Goal: Task Accomplishment & Management: Complete application form

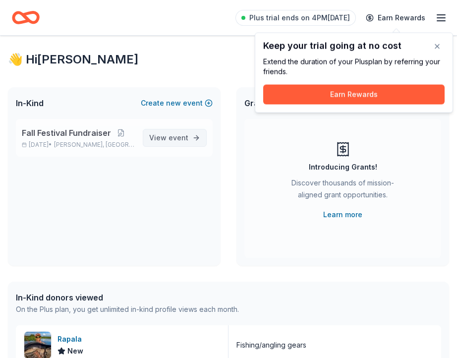
click at [182, 135] on span "event" at bounding box center [179, 137] width 20 height 8
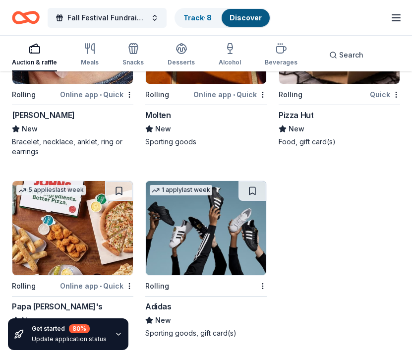
scroll to position [6975, 0]
click at [77, 251] on img at bounding box center [72, 228] width 120 height 94
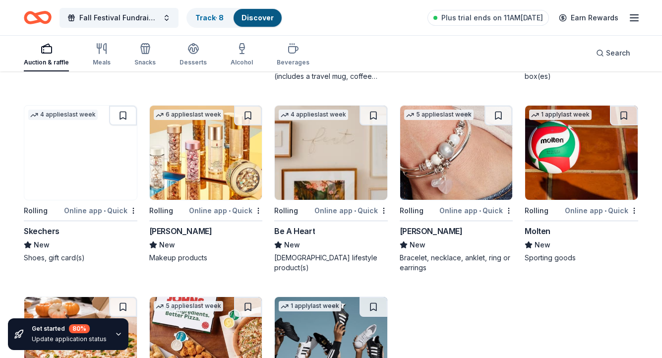
scroll to position [4056, 0]
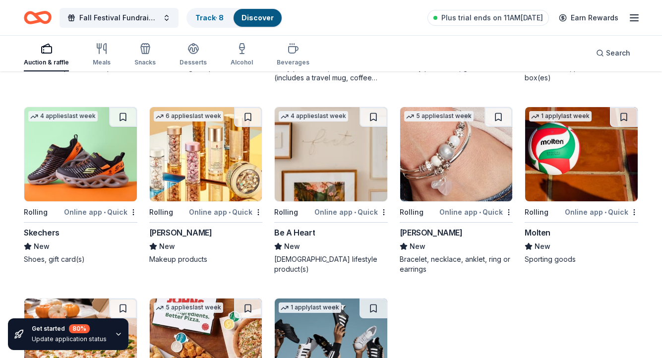
click at [325, 177] on img at bounding box center [331, 154] width 113 height 94
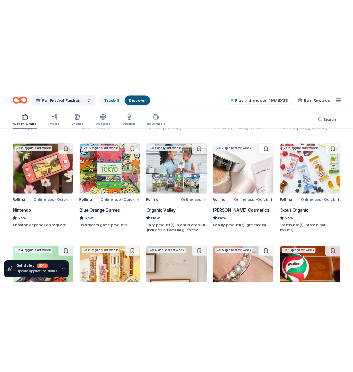
scroll to position [3873, 0]
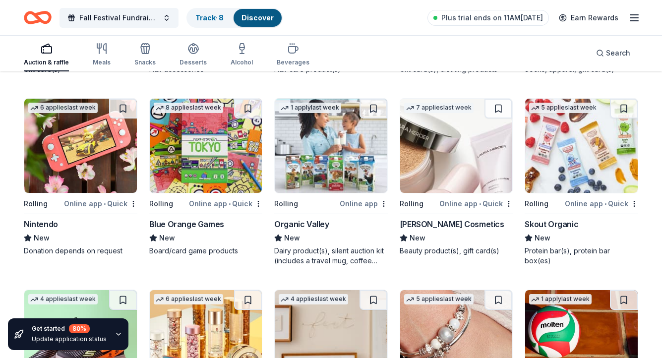
click at [195, 159] on img at bounding box center [206, 146] width 113 height 94
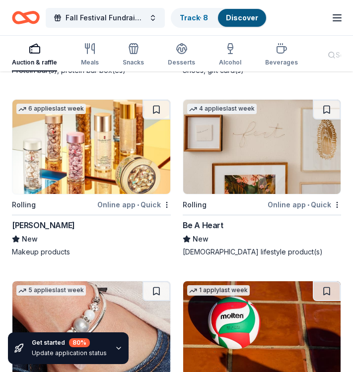
scroll to position [9898, 0]
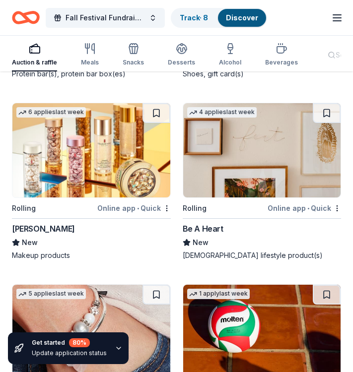
click at [237, 158] on img at bounding box center [262, 150] width 158 height 94
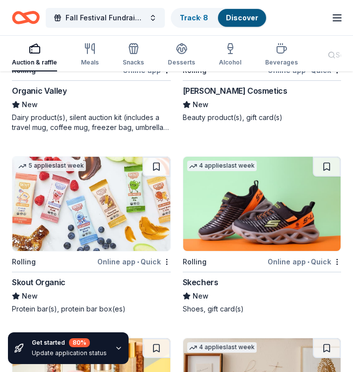
scroll to position [9655, 0]
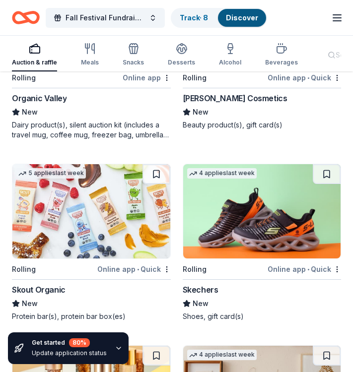
click at [97, 208] on img at bounding box center [91, 211] width 158 height 94
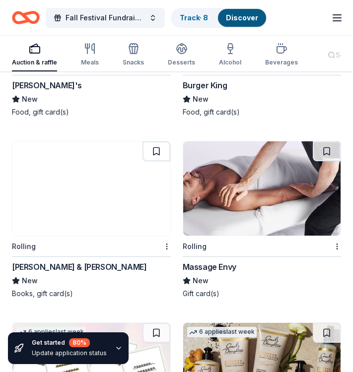
scroll to position [8759, 0]
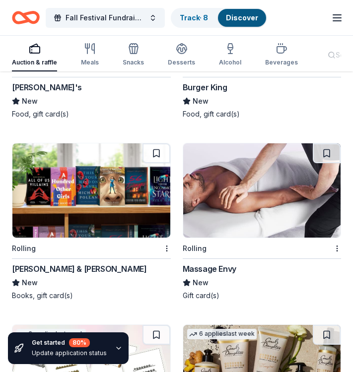
click at [108, 202] on img at bounding box center [91, 190] width 158 height 94
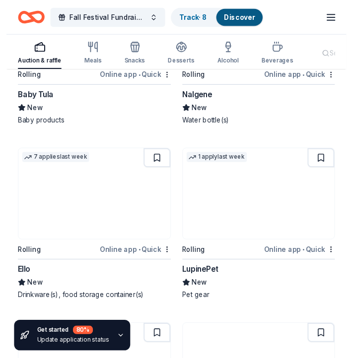
scroll to position [8200, 0]
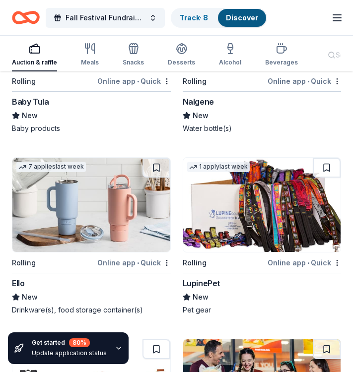
click at [69, 215] on img at bounding box center [91, 205] width 158 height 94
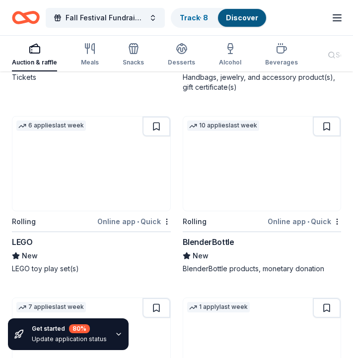
scroll to position [7128, 0]
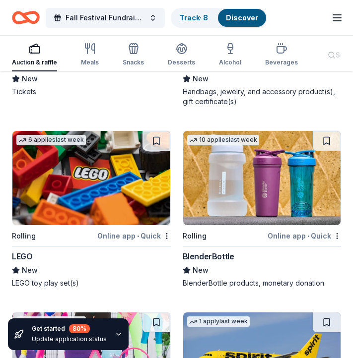
click at [122, 190] on img at bounding box center [91, 178] width 158 height 94
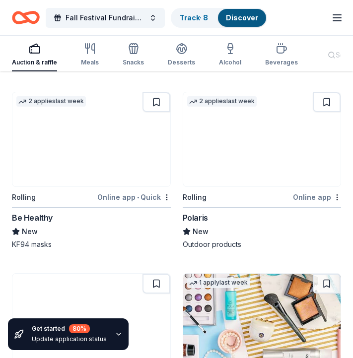
scroll to position [6553, 0]
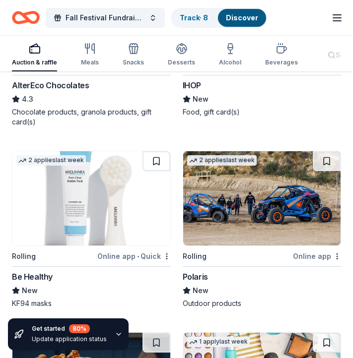
click at [212, 184] on img at bounding box center [262, 198] width 158 height 94
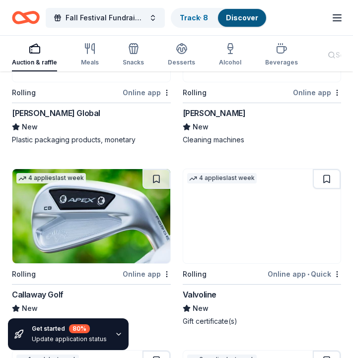
scroll to position [4685, 0]
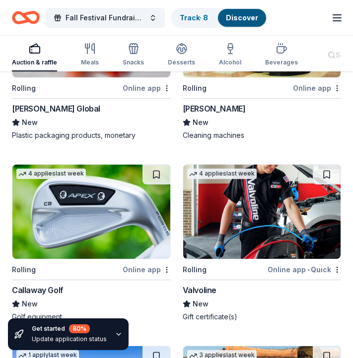
click at [113, 211] on img at bounding box center [91, 212] width 158 height 94
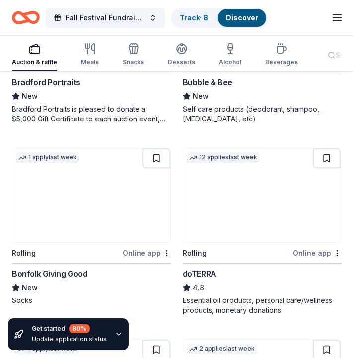
scroll to position [3024, 0]
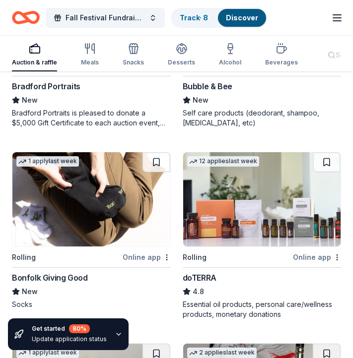
click at [232, 213] on img at bounding box center [262, 199] width 158 height 94
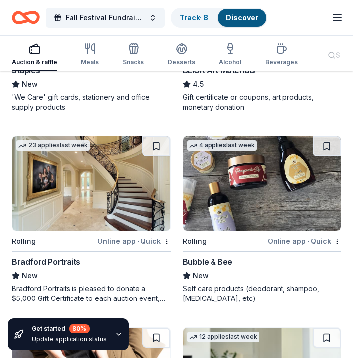
scroll to position [2848, 0]
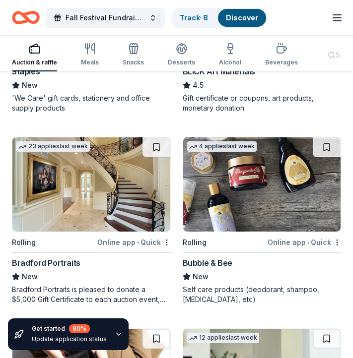
click at [226, 180] on img at bounding box center [262, 184] width 158 height 94
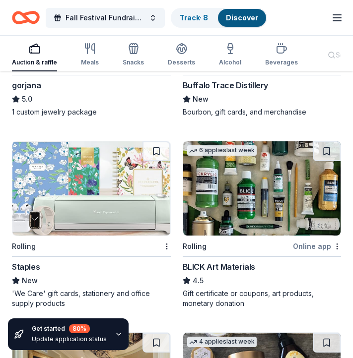
scroll to position [2650, 0]
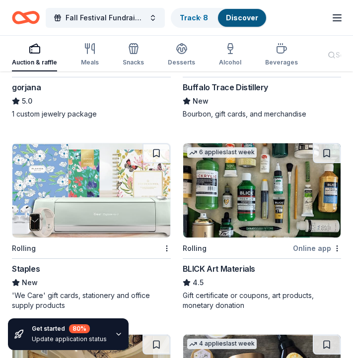
click at [109, 182] on img at bounding box center [91, 190] width 158 height 94
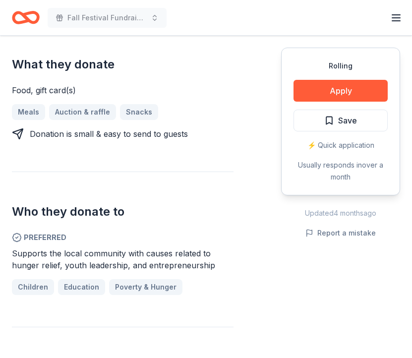
scroll to position [420, 0]
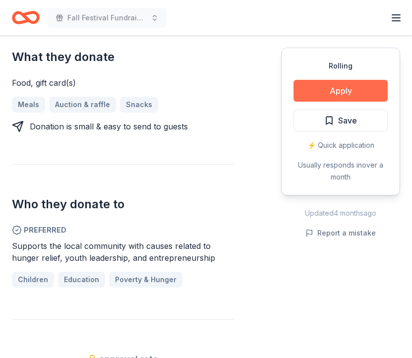
click at [315, 94] on button "Apply" at bounding box center [341, 91] width 94 height 22
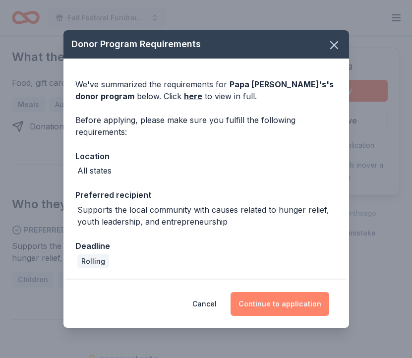
click at [276, 309] on button "Continue to application" at bounding box center [280, 304] width 99 height 24
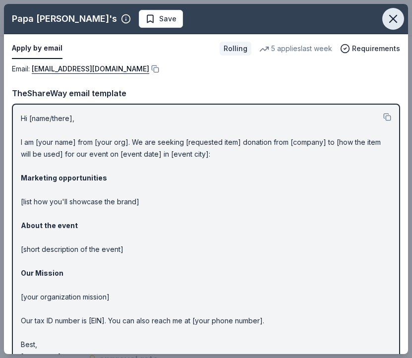
scroll to position [0, 0]
click at [391, 19] on icon "button" at bounding box center [393, 19] width 14 height 14
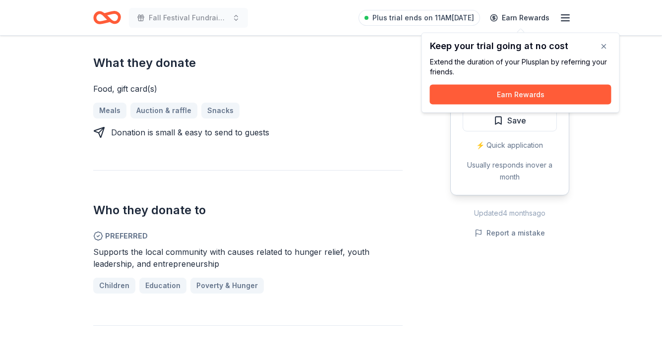
scroll to position [403, 0]
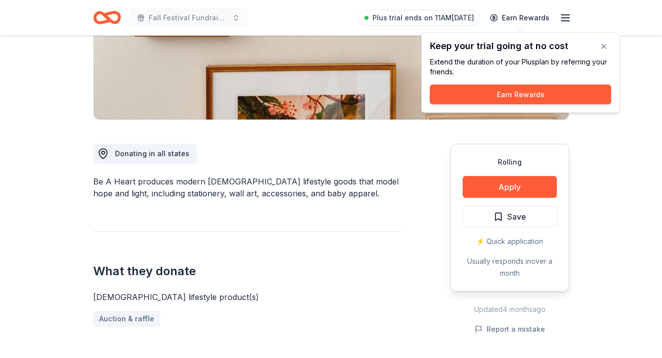
scroll to position [178, 0]
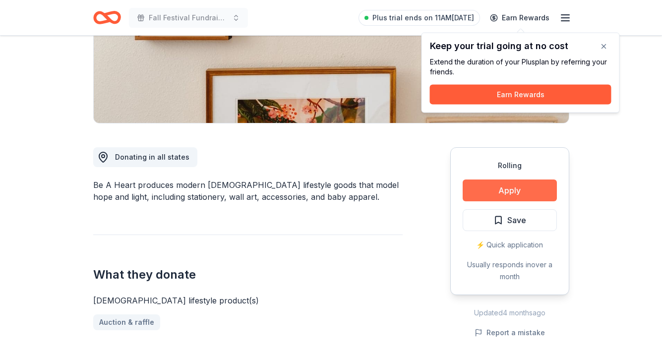
click at [496, 190] on button "Apply" at bounding box center [510, 191] width 94 height 22
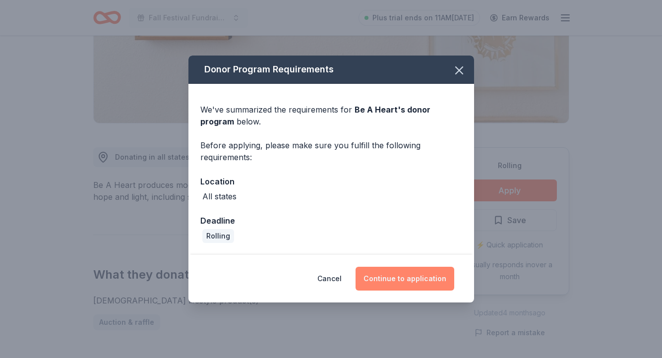
click at [416, 276] on button "Continue to application" at bounding box center [405, 279] width 99 height 24
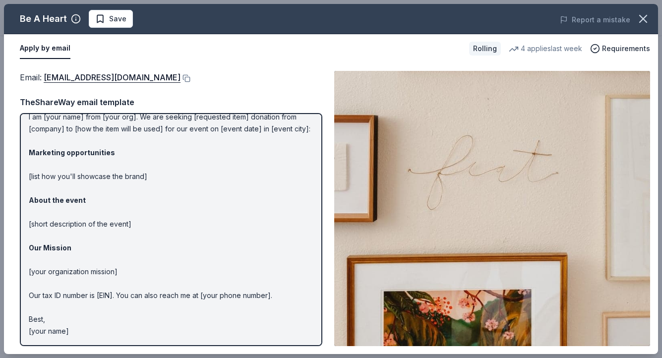
scroll to position [34, 0]
click at [627, 48] on span "Requirements" at bounding box center [626, 49] width 48 height 12
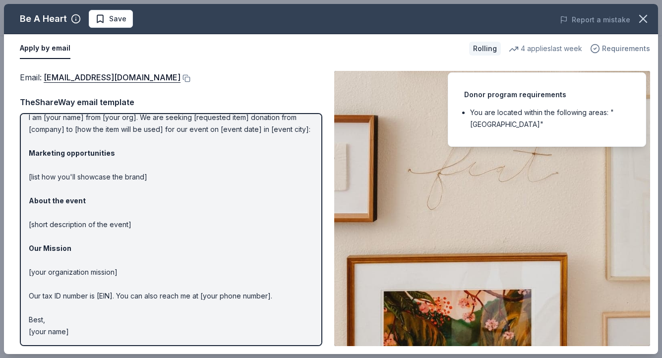
click at [627, 48] on span "Requirements" at bounding box center [626, 49] width 48 height 12
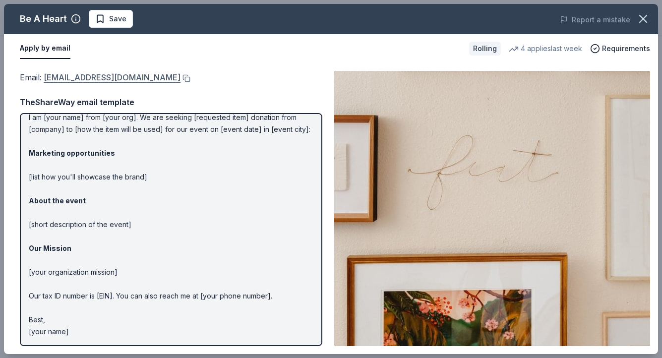
click at [77, 81] on link "hello@beaheart.com" at bounding box center [112, 77] width 137 height 13
click at [645, 21] on icon "button" at bounding box center [643, 19] width 14 height 14
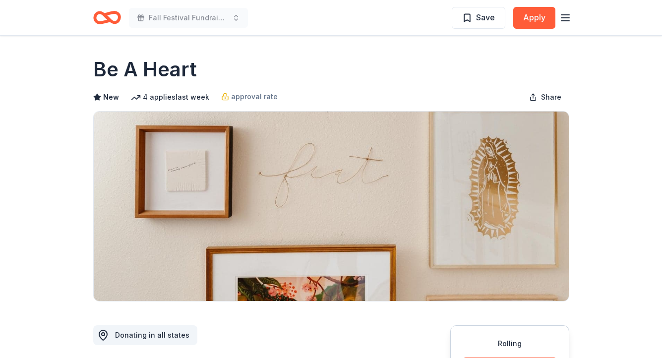
scroll to position [0, 0]
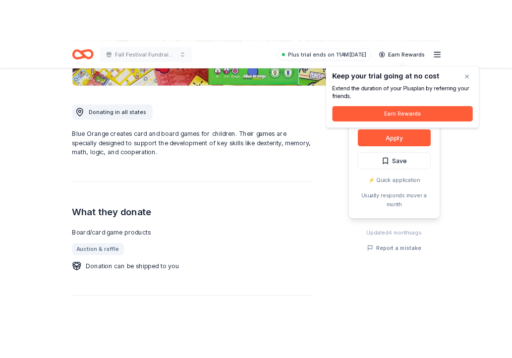
scroll to position [242, 0]
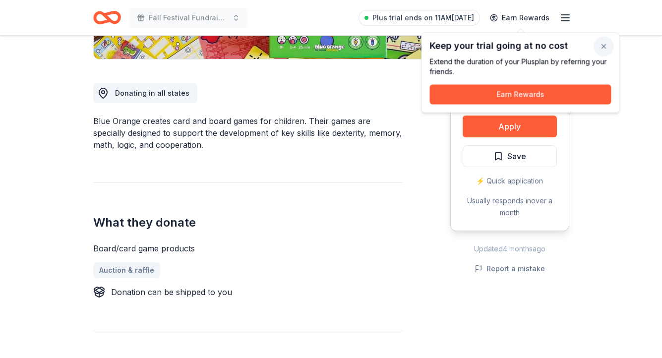
click at [602, 46] on button "button" at bounding box center [604, 47] width 20 height 20
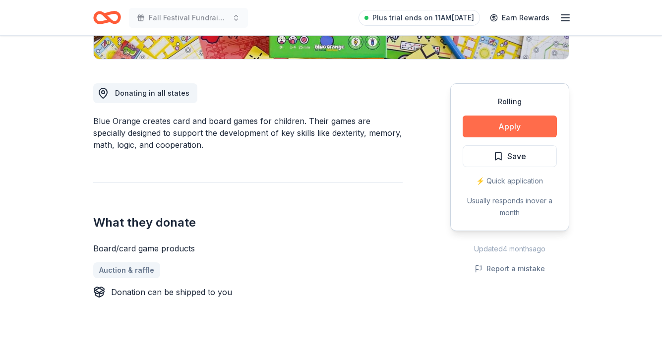
click at [499, 127] on button "Apply" at bounding box center [510, 127] width 94 height 22
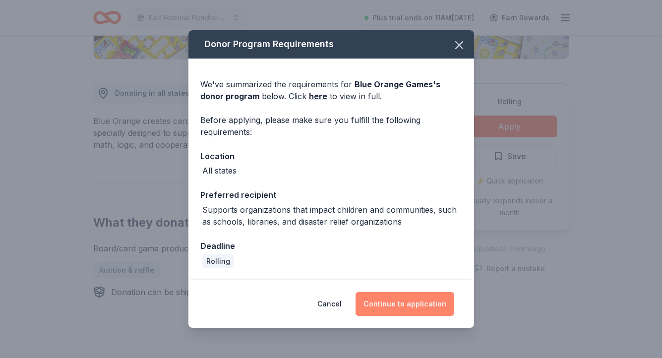
click at [404, 302] on button "Continue to application" at bounding box center [405, 304] width 99 height 24
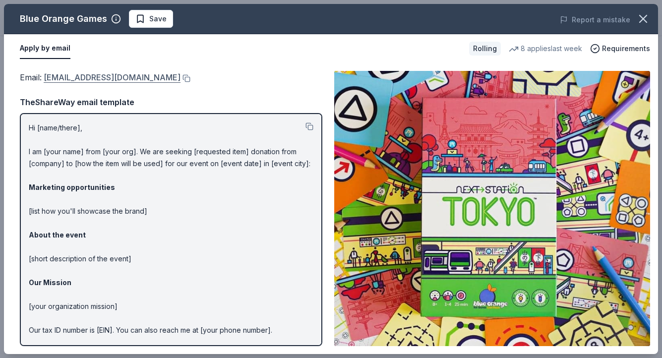
click at [97, 80] on link "pr@blueorangegames.com" at bounding box center [112, 77] width 137 height 13
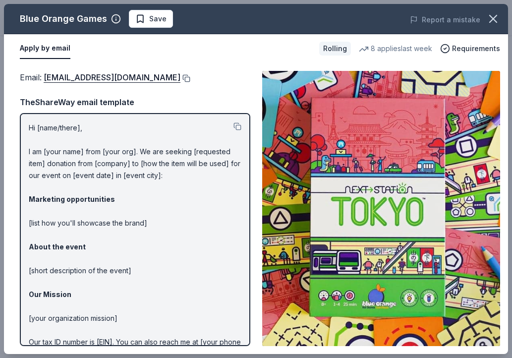
click at [180, 78] on button at bounding box center [185, 78] width 10 height 8
click at [495, 16] on icon "button" at bounding box center [493, 18] width 7 height 7
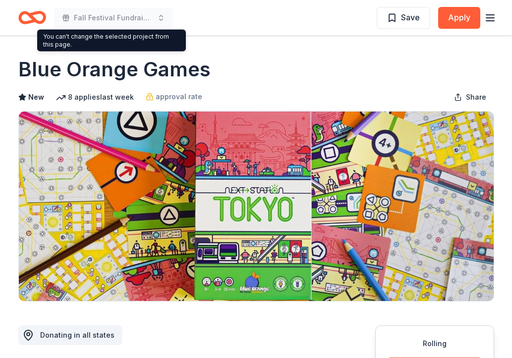
scroll to position [0, 0]
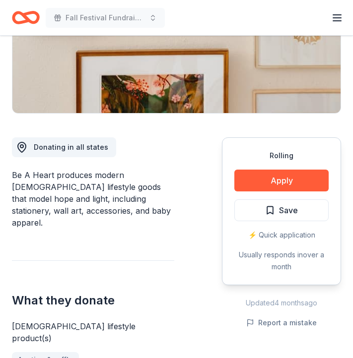
scroll to position [212, 0]
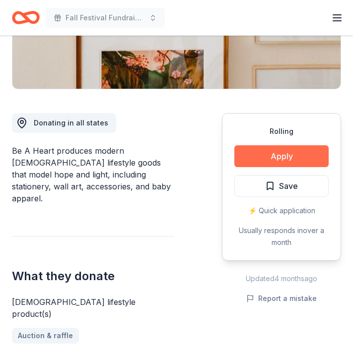
click at [255, 151] on button "Apply" at bounding box center [281, 156] width 94 height 22
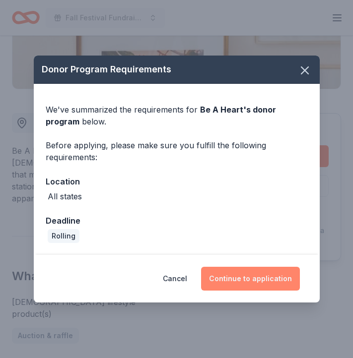
click at [238, 280] on button "Continue to application" at bounding box center [250, 279] width 99 height 24
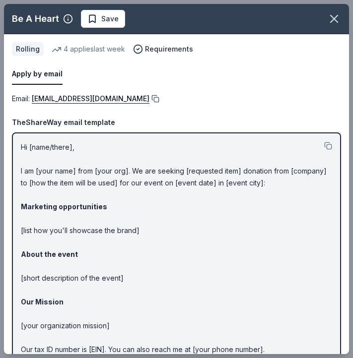
click at [149, 98] on button at bounding box center [154, 99] width 10 height 8
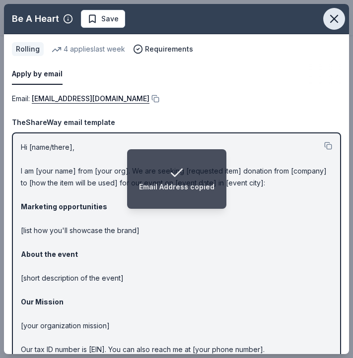
click at [331, 23] on icon "button" at bounding box center [334, 19] width 14 height 14
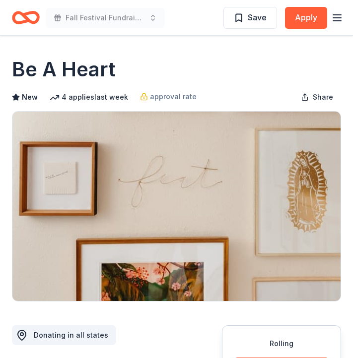
scroll to position [0, 0]
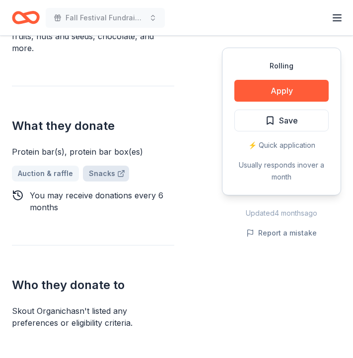
scroll to position [376, 0]
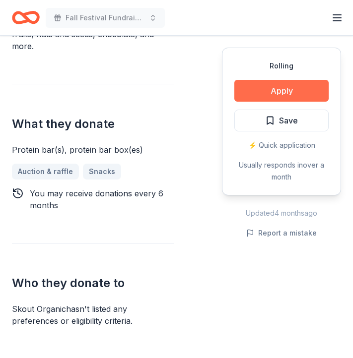
click at [270, 96] on button "Apply" at bounding box center [281, 91] width 94 height 22
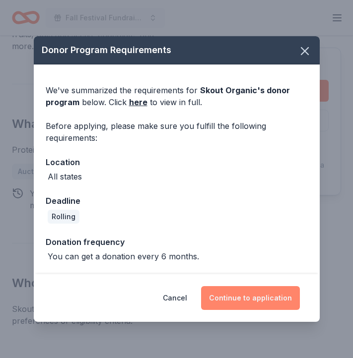
click at [231, 295] on button "Continue to application" at bounding box center [250, 298] width 99 height 24
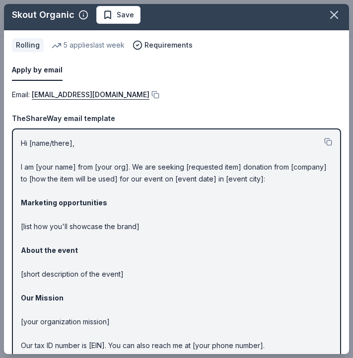
scroll to position [10, 0]
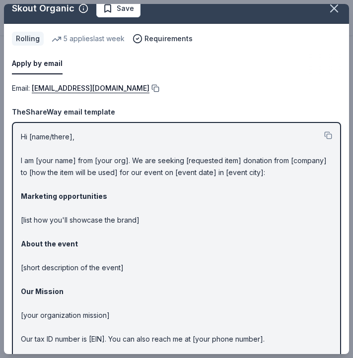
click at [149, 85] on button at bounding box center [154, 88] width 10 height 8
click at [336, 11] on icon "button" at bounding box center [333, 8] width 7 height 7
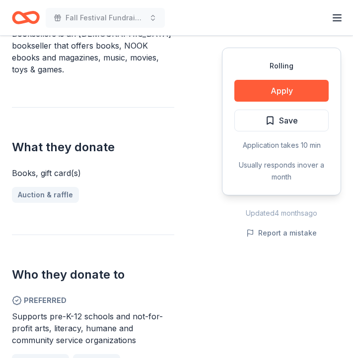
scroll to position [383, 0]
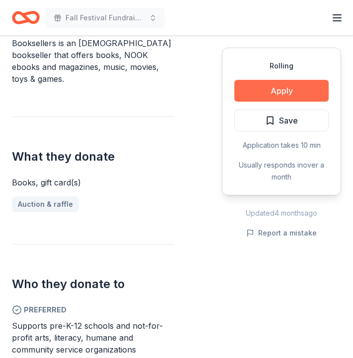
click at [264, 91] on button "Apply" at bounding box center [281, 91] width 94 height 22
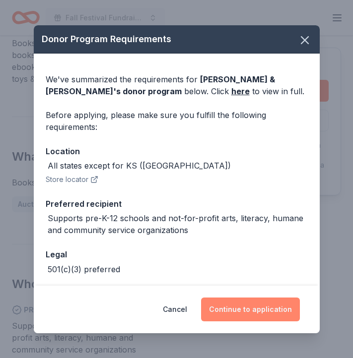
click at [252, 309] on button "Continue to application" at bounding box center [250, 310] width 99 height 24
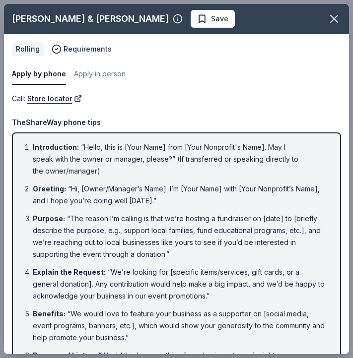
scroll to position [0, 0]
click at [333, 18] on icon "button" at bounding box center [333, 18] width 7 height 7
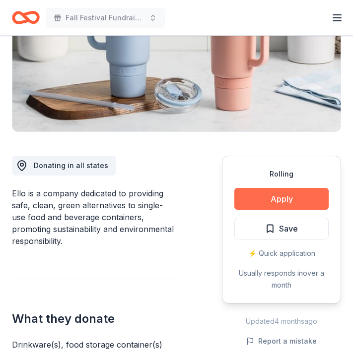
scroll to position [172, 0]
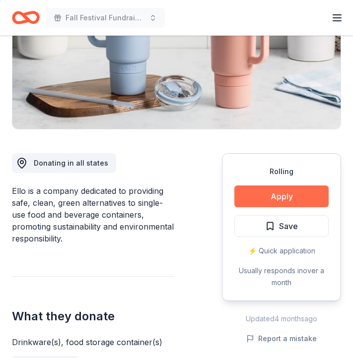
click at [277, 192] on button "Apply" at bounding box center [281, 196] width 94 height 22
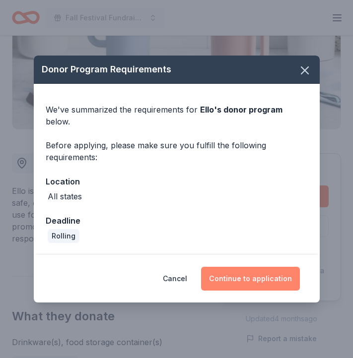
click at [226, 269] on button "Continue to application" at bounding box center [250, 279] width 99 height 24
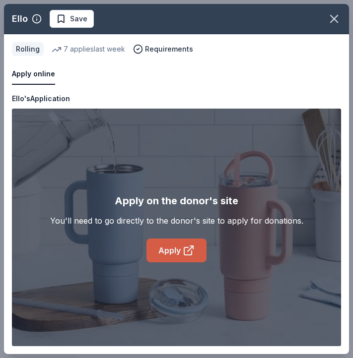
click at [175, 254] on link "Apply" at bounding box center [176, 251] width 60 height 24
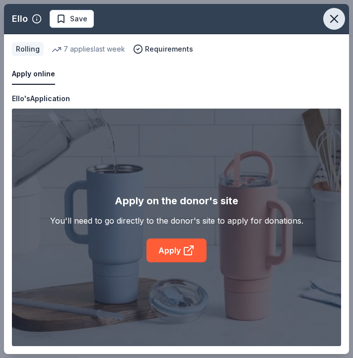
click at [331, 18] on icon "button" at bounding box center [334, 19] width 14 height 14
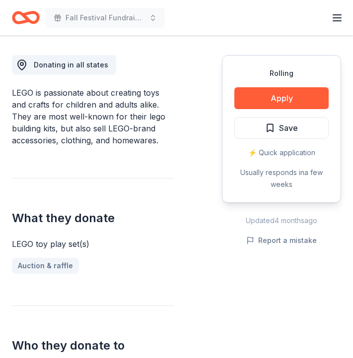
scroll to position [275, 0]
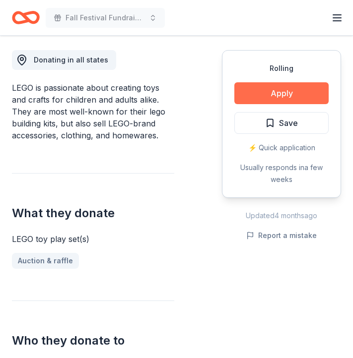
click at [280, 88] on button "Apply" at bounding box center [281, 93] width 94 height 22
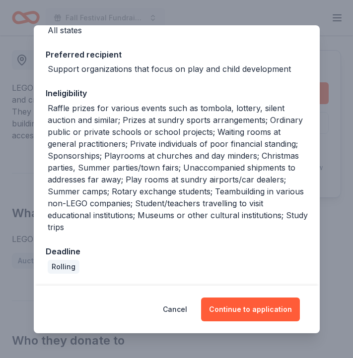
scroll to position [135, 0]
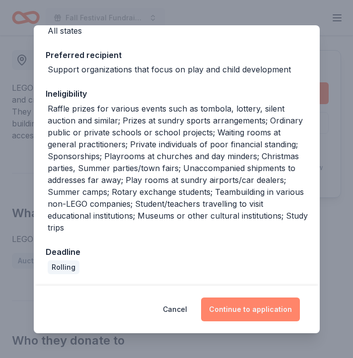
click at [247, 311] on button "Continue to application" at bounding box center [250, 310] width 99 height 24
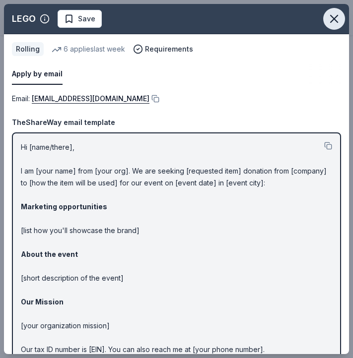
scroll to position [0, 0]
click at [332, 26] on button "button" at bounding box center [334, 19] width 22 height 22
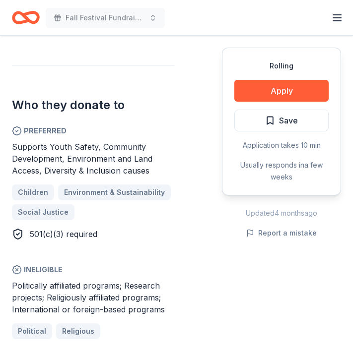
scroll to position [496, 0]
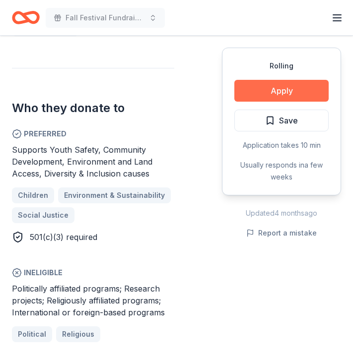
click at [266, 88] on button "Apply" at bounding box center [281, 91] width 94 height 22
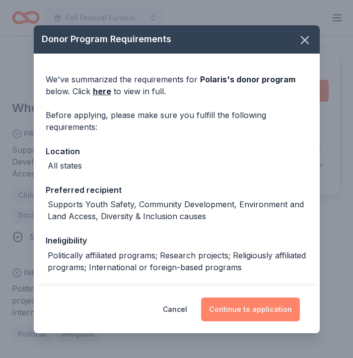
click at [256, 309] on button "Continue to application" at bounding box center [250, 310] width 99 height 24
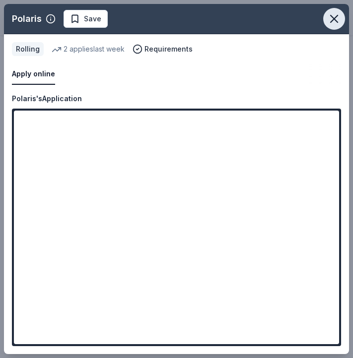
click at [334, 18] on icon "button" at bounding box center [333, 18] width 7 height 7
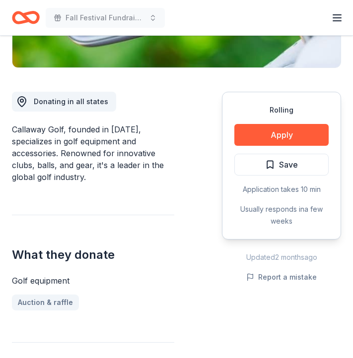
scroll to position [239, 0]
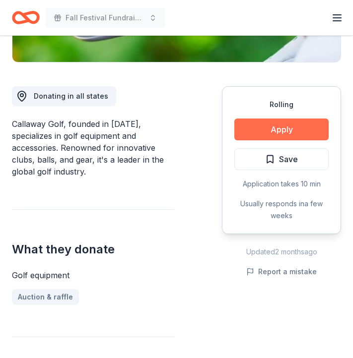
click at [276, 127] on button "Apply" at bounding box center [281, 130] width 94 height 22
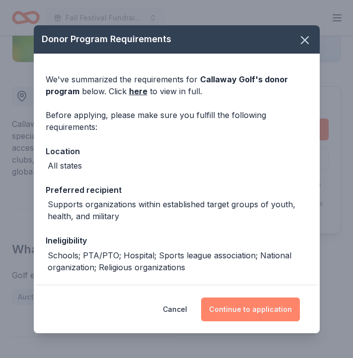
click at [234, 313] on button "Continue to application" at bounding box center [250, 310] width 99 height 24
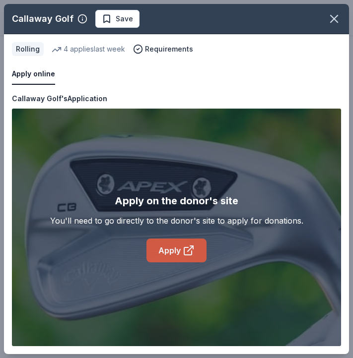
click at [165, 251] on link "Apply" at bounding box center [176, 251] width 60 height 24
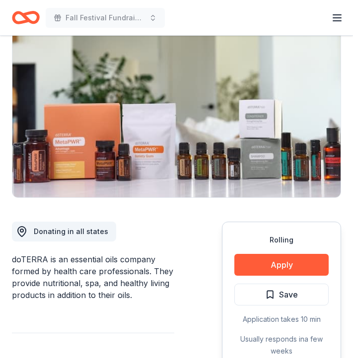
scroll to position [151, 0]
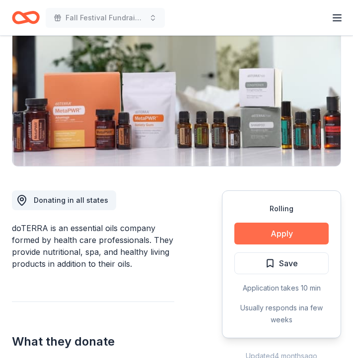
click at [251, 223] on button "Apply" at bounding box center [281, 234] width 94 height 22
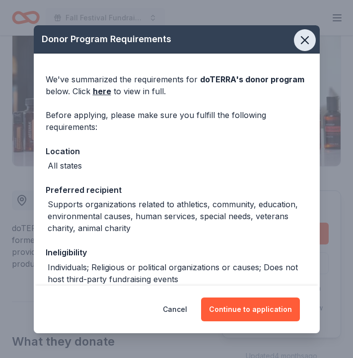
click at [303, 35] on icon "button" at bounding box center [305, 40] width 14 height 14
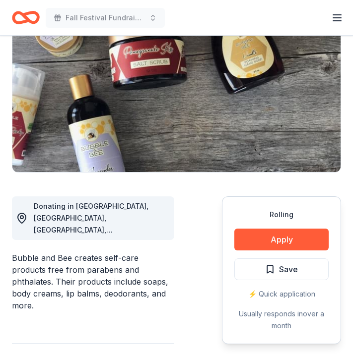
scroll to position [129, 0]
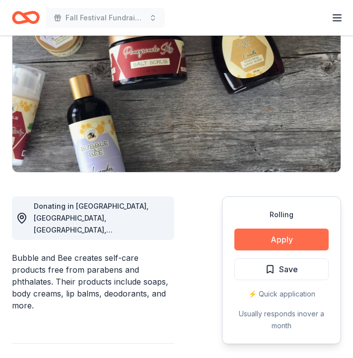
click at [275, 238] on button "Apply" at bounding box center [281, 240] width 94 height 22
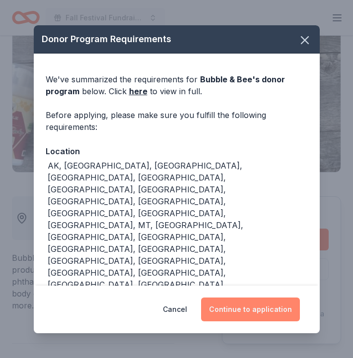
click at [231, 298] on button "Continue to application" at bounding box center [250, 310] width 99 height 24
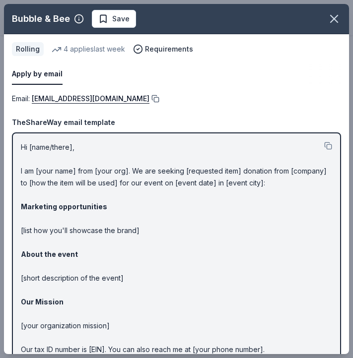
click at [149, 100] on button at bounding box center [154, 99] width 10 height 8
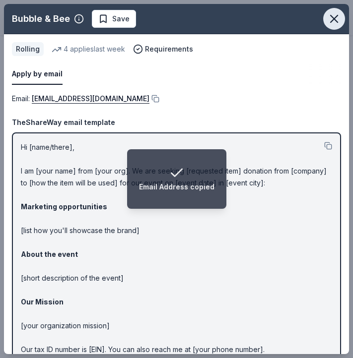
click at [331, 22] on icon "button" at bounding box center [333, 18] width 7 height 7
